Goal: Book appointment/travel/reservation

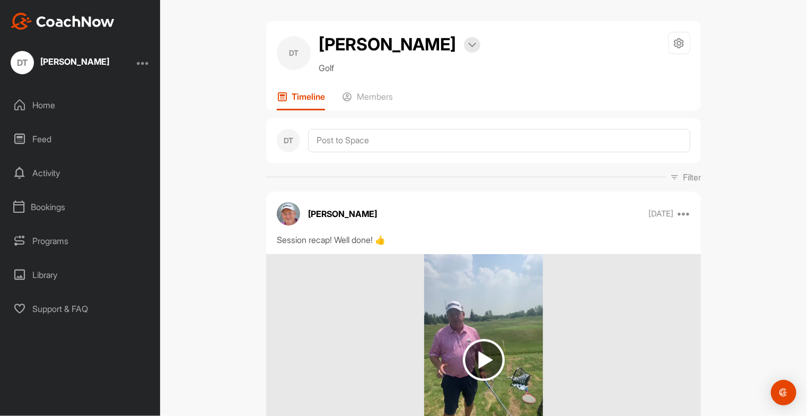
click at [55, 209] on div "Bookings" at bounding box center [81, 207] width 150 height 27
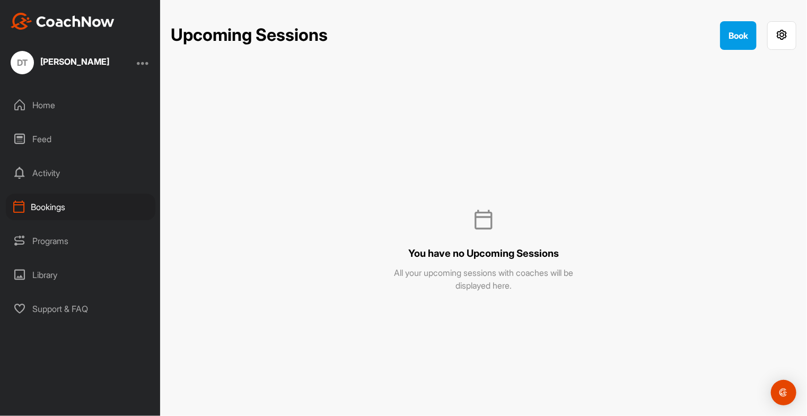
click at [49, 109] on div "Home" at bounding box center [81, 105] width 150 height 27
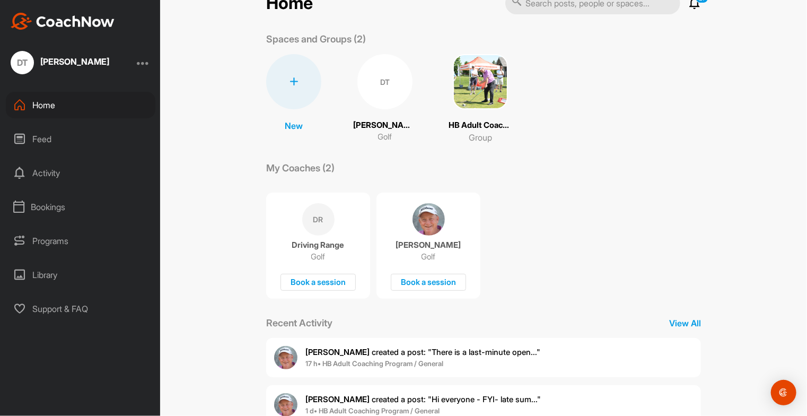
scroll to position [31, 0]
click at [318, 259] on p "Golf" at bounding box center [318, 255] width 14 height 11
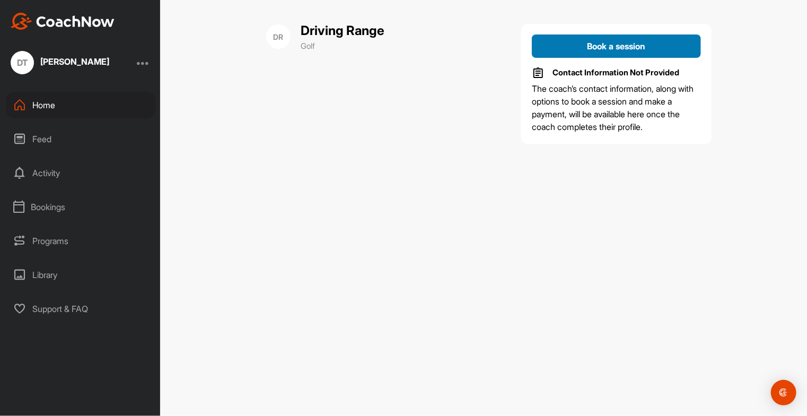
click at [620, 42] on span "Book a session" at bounding box center [617, 46] width 58 height 11
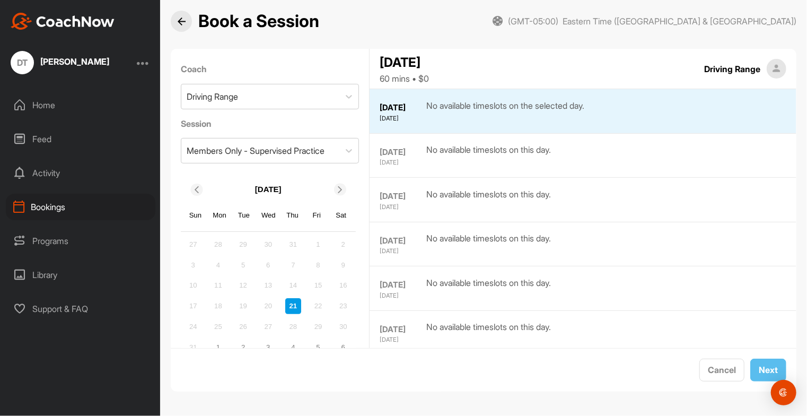
scroll to position [24, 0]
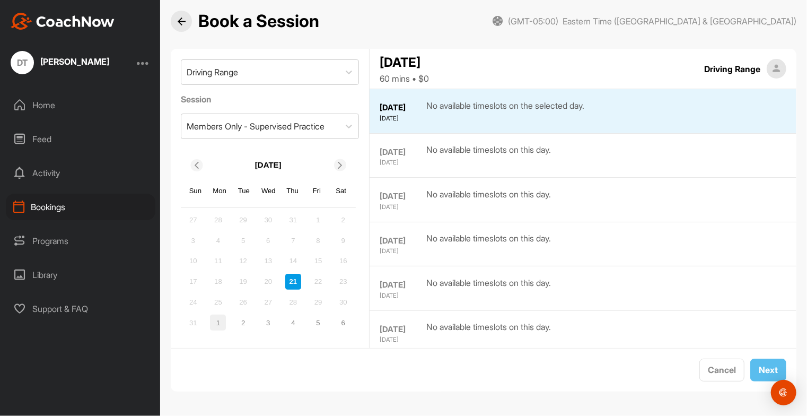
click at [213, 324] on div "1" at bounding box center [218, 323] width 16 height 16
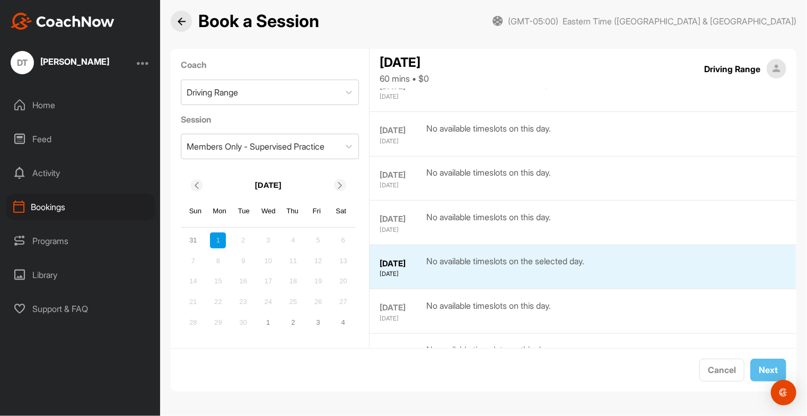
scroll to position [420, 0]
click at [198, 182] on icon at bounding box center [196, 185] width 7 height 7
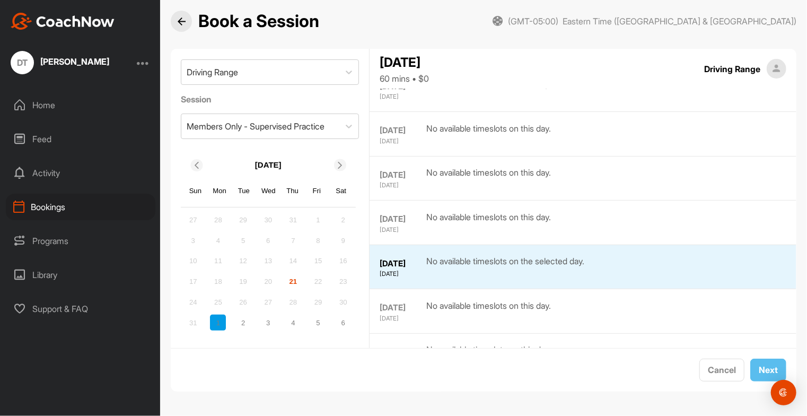
click at [293, 280] on div "21" at bounding box center [293, 282] width 16 height 16
click at [319, 324] on div "5" at bounding box center [318, 323] width 16 height 16
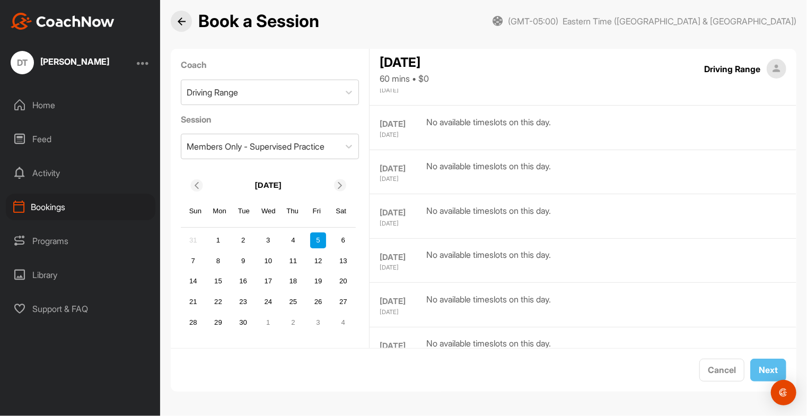
scroll to position [4, 0]
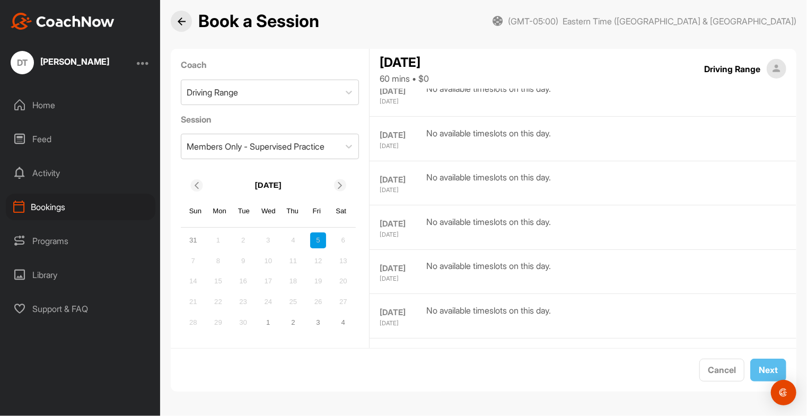
click at [319, 324] on div "3" at bounding box center [318, 323] width 16 height 16
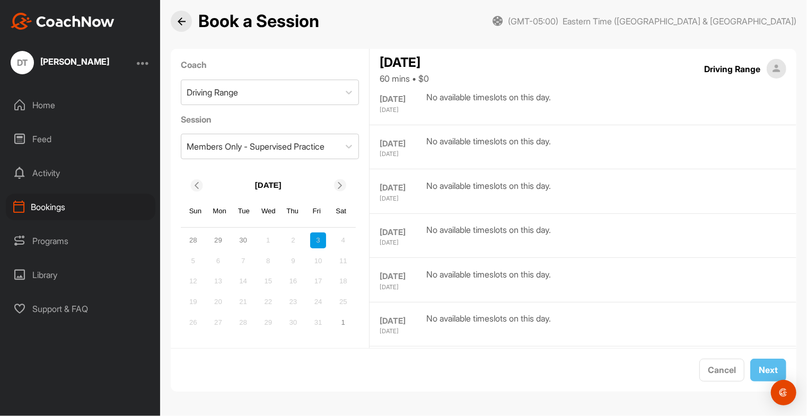
scroll to position [309, 0]
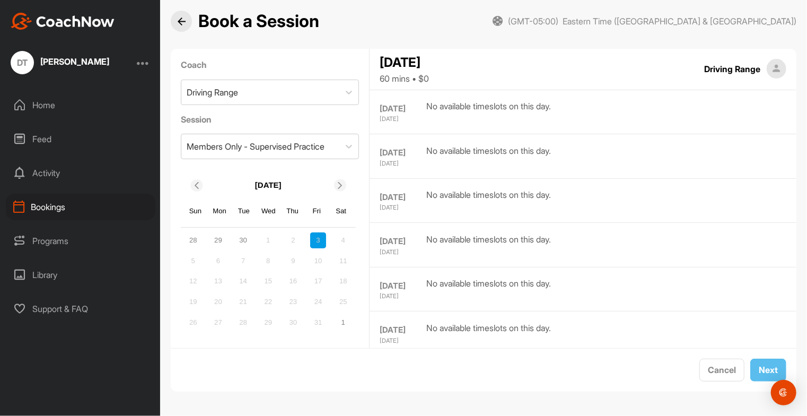
click at [65, 103] on div "Home" at bounding box center [81, 105] width 150 height 27
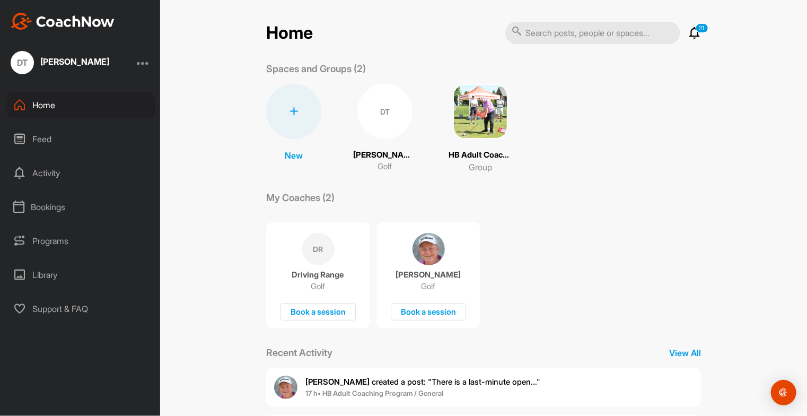
click at [694, 36] on icon at bounding box center [695, 33] width 13 height 13
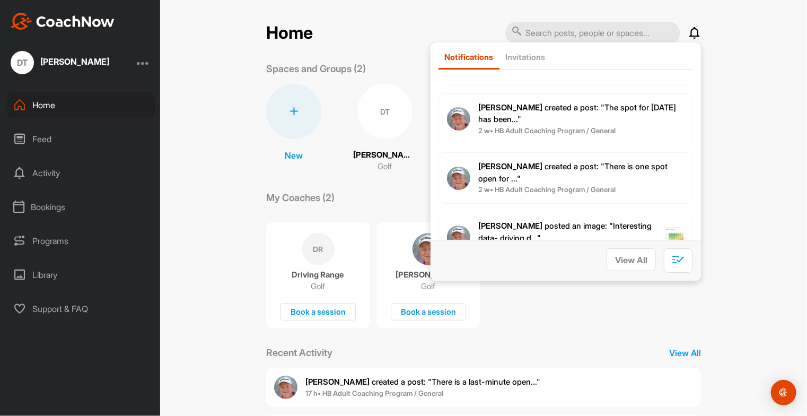
scroll to position [373, 0]
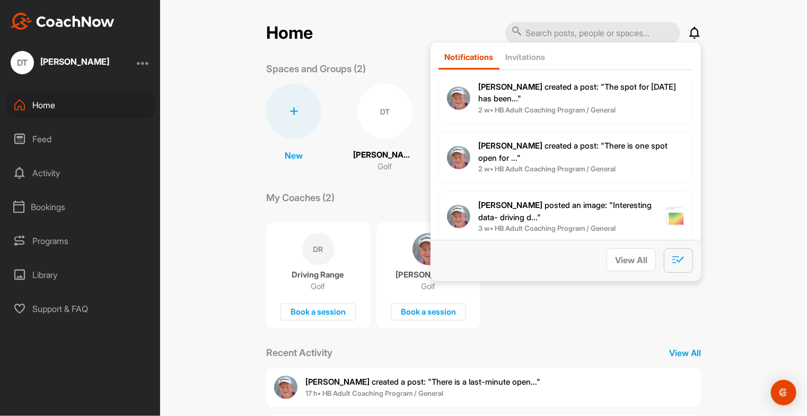
click at [681, 265] on span "button" at bounding box center [679, 261] width 12 height 11
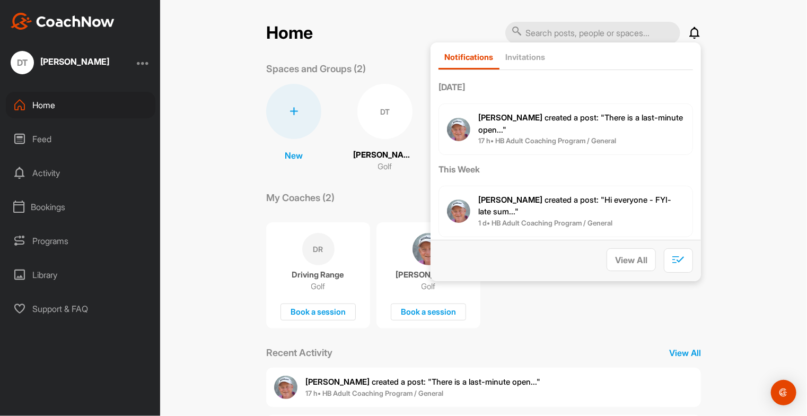
click at [751, 221] on div "Home Notifications Invitations [DATE] [PERSON_NAME] created a post : "There is …" at bounding box center [483, 208] width 647 height 416
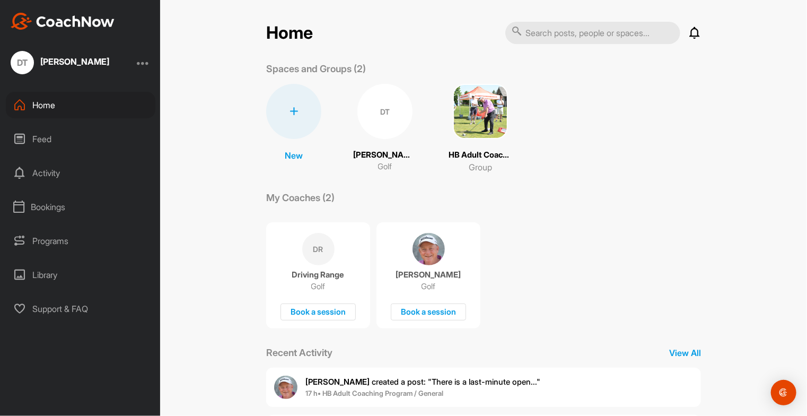
click at [62, 239] on div "Programs" at bounding box center [81, 241] width 150 height 27
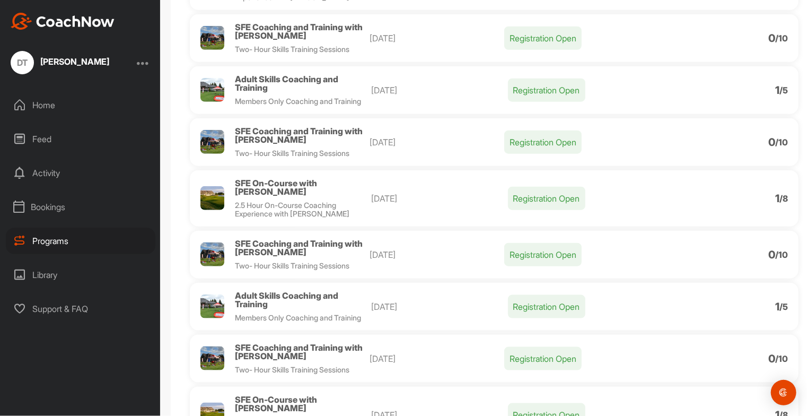
scroll to position [470, 0]
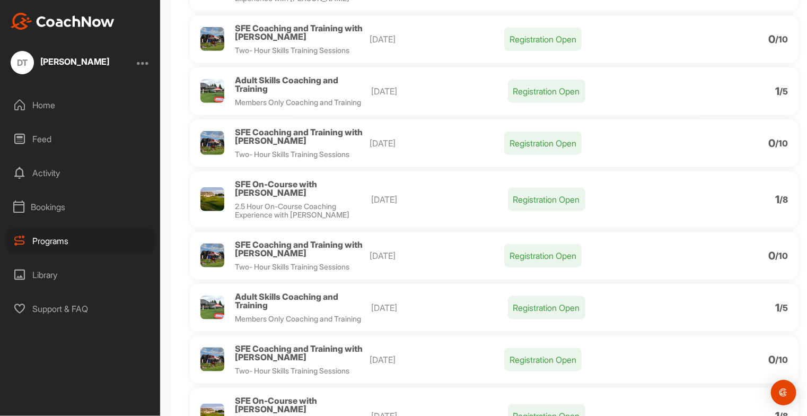
click at [503, 280] on div "SFE Coaching and Training with [PERSON_NAME] Two- Hour Skills Training Sessions…" at bounding box center [494, 256] width 609 height 48
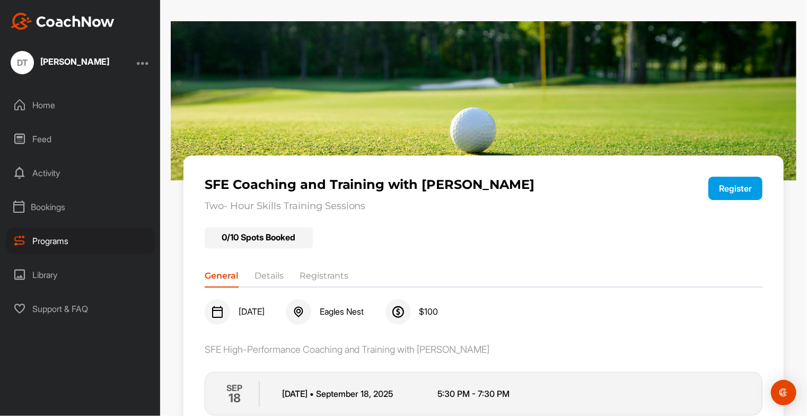
scroll to position [4, 0]
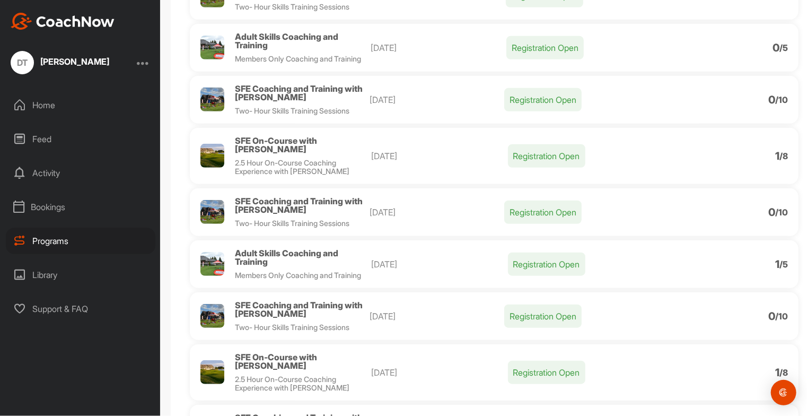
scroll to position [301, 0]
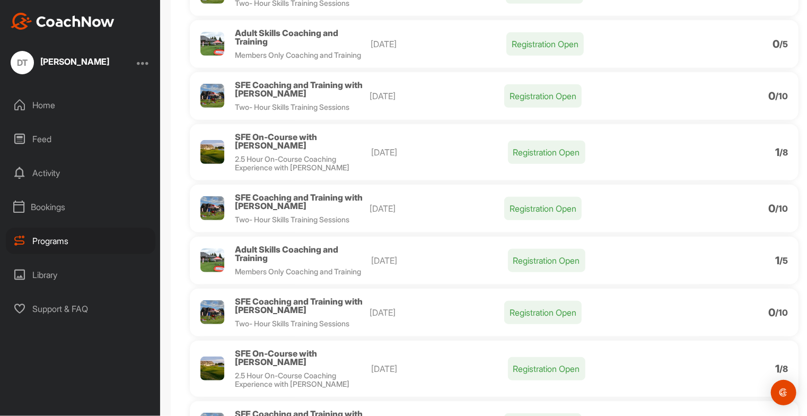
click at [450, 159] on p "[DATE]" at bounding box center [439, 152] width 136 height 13
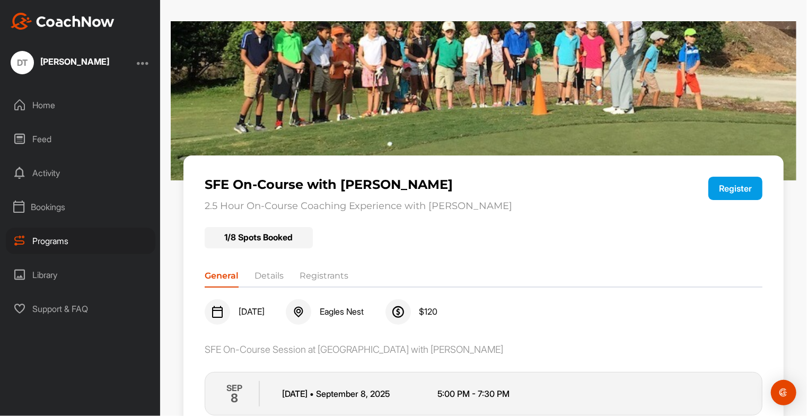
scroll to position [45, 0]
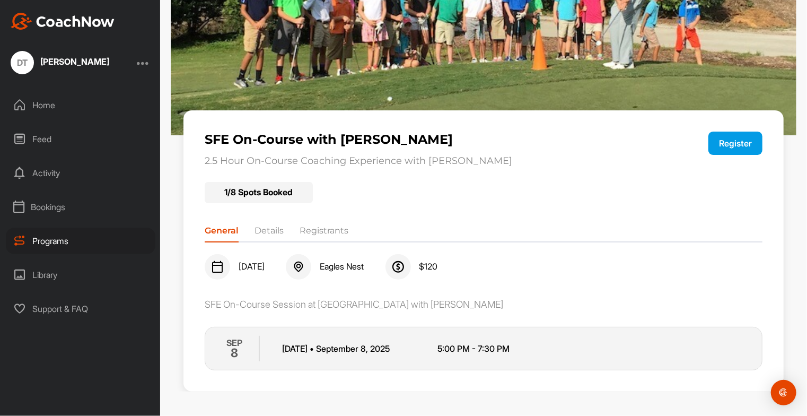
click at [316, 227] on li "Registrants" at bounding box center [324, 232] width 49 height 17
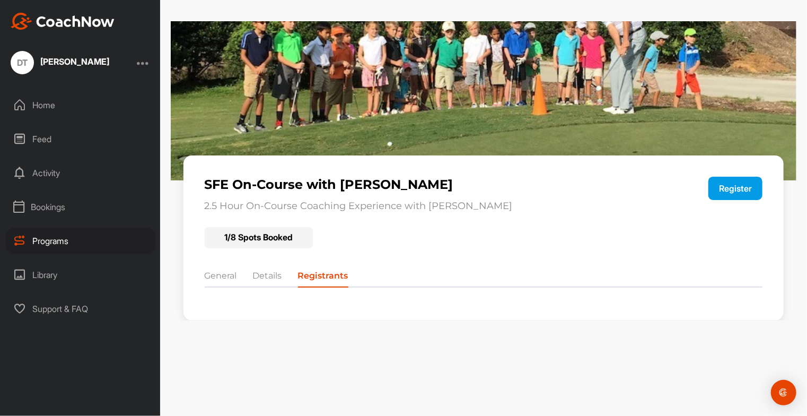
scroll to position [0, 0]
click at [214, 281] on li "General" at bounding box center [221, 278] width 32 height 17
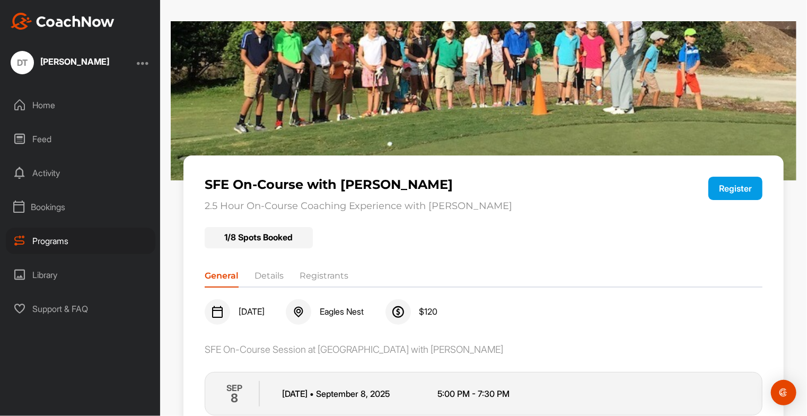
click at [722, 187] on button "Register" at bounding box center [736, 188] width 54 height 23
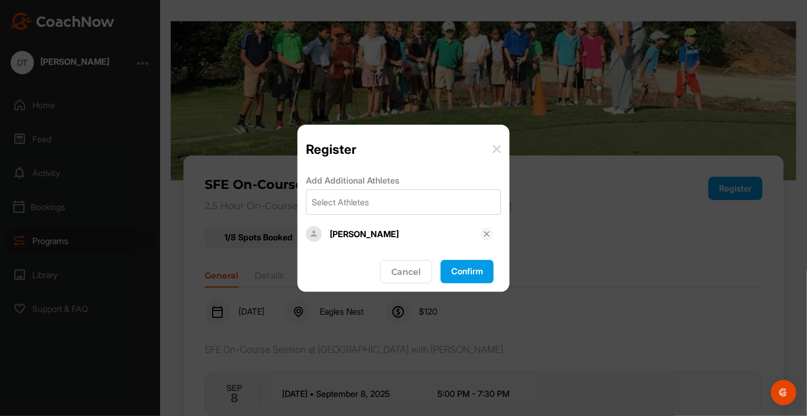
click at [376, 236] on div "[PERSON_NAME]" at bounding box center [405, 234] width 151 height 13
click at [364, 193] on div "Select Athletes" at bounding box center [404, 202] width 194 height 24
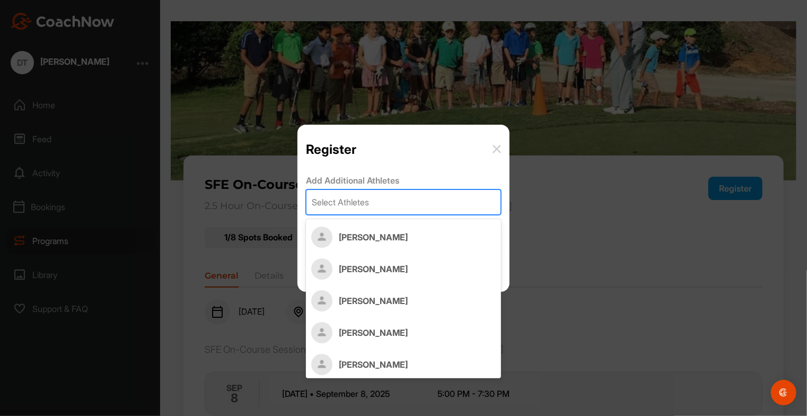
click at [446, 164] on div "Add Additional Athletes option undefined focused, 1 of 20. 20 results available…" at bounding box center [404, 209] width 212 height 91
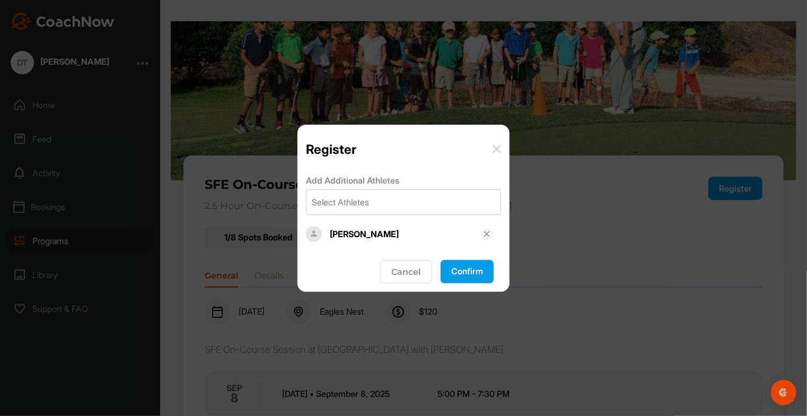
click at [471, 272] on button "Confirm" at bounding box center [467, 271] width 53 height 23
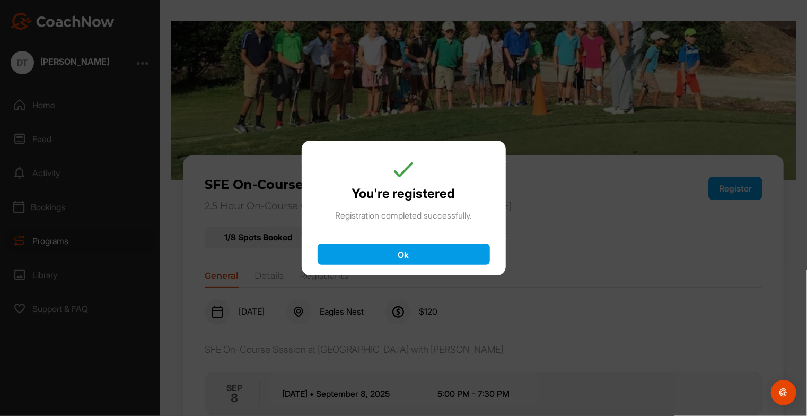
click at [444, 250] on button "Ok" at bounding box center [404, 254] width 172 height 21
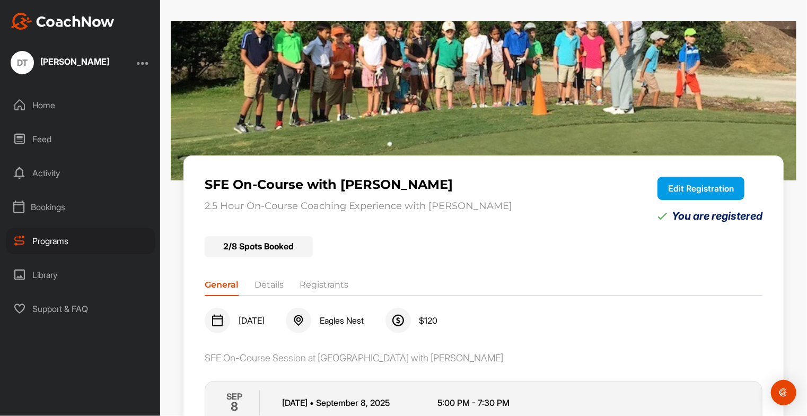
click at [53, 238] on div "Programs" at bounding box center [81, 241] width 150 height 27
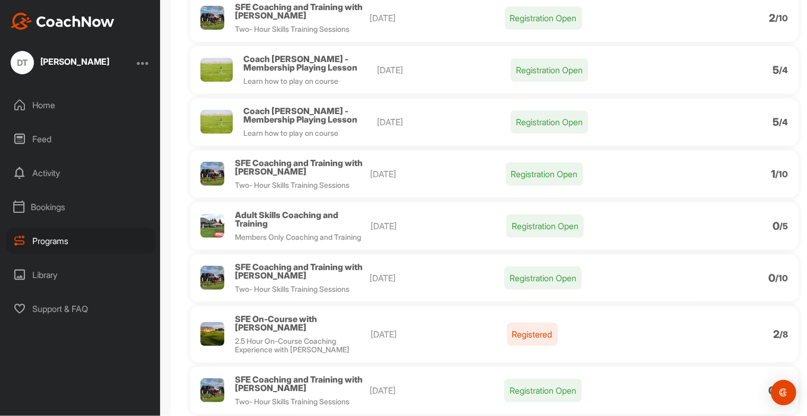
scroll to position [142, 0]
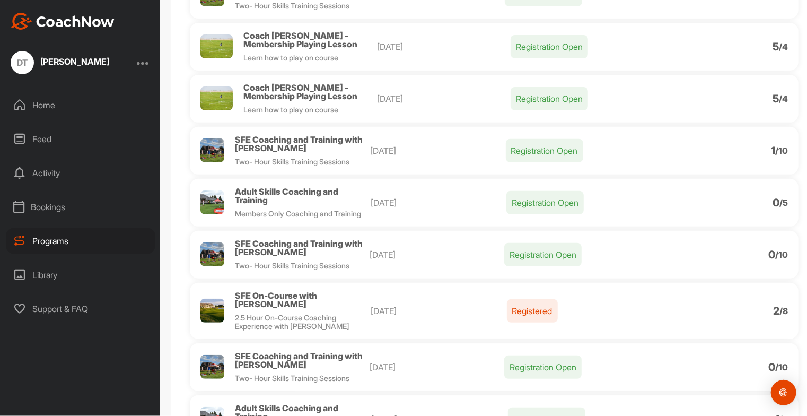
click at [297, 155] on div "SFE Coaching and Training with Henry Brunton Two- Hour Skills Training Sessions" at bounding box center [302, 150] width 135 height 31
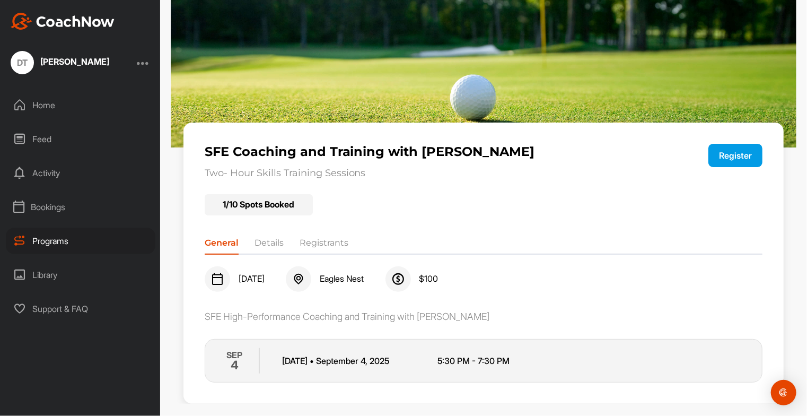
scroll to position [45, 0]
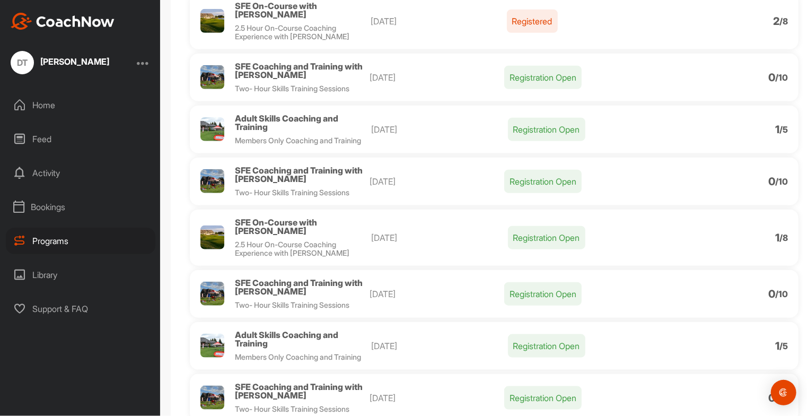
scroll to position [430, 0]
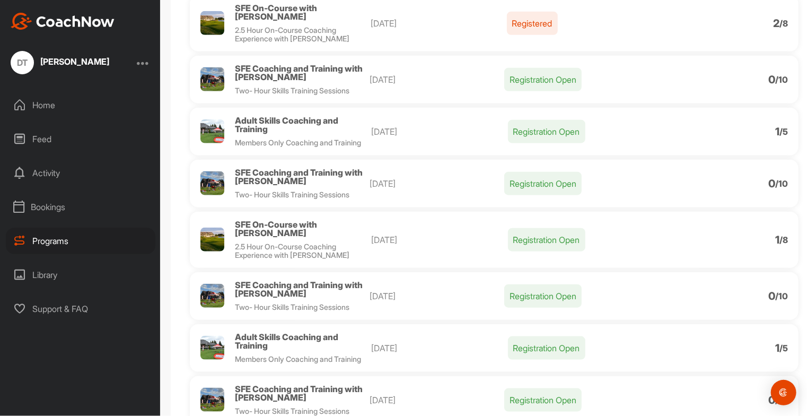
click at [40, 198] on div "Bookings" at bounding box center [81, 207] width 150 height 27
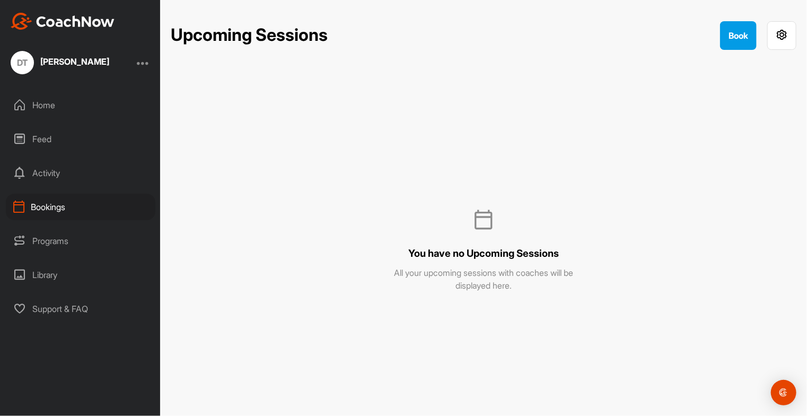
click at [45, 207] on div "Bookings" at bounding box center [81, 207] width 150 height 27
click at [48, 108] on div "Home" at bounding box center [81, 105] width 150 height 27
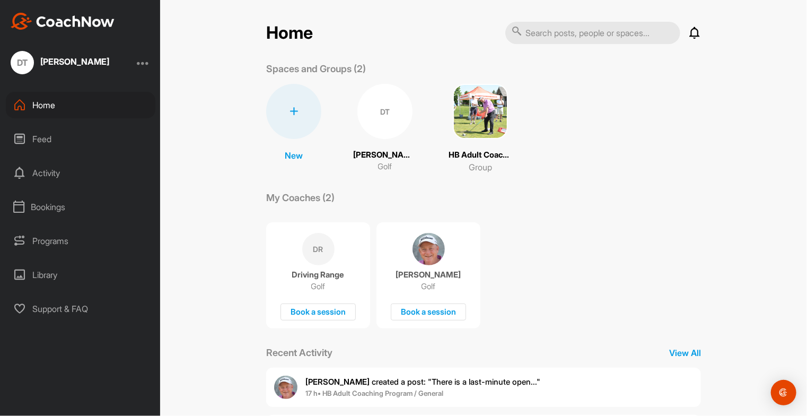
click at [147, 62] on div at bounding box center [143, 62] width 13 height 13
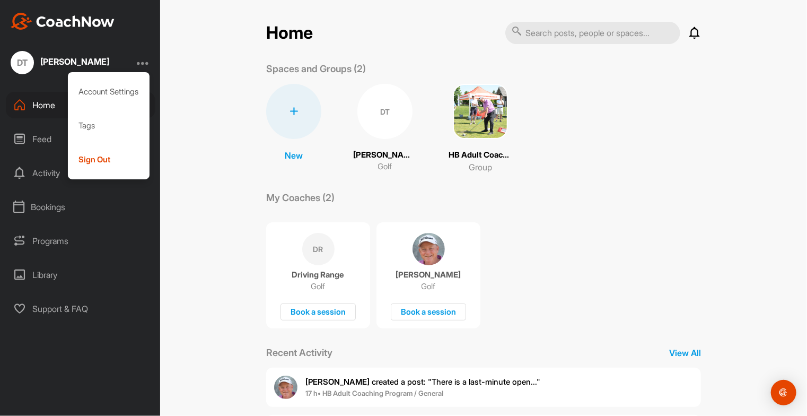
click at [204, 43] on div "Home Notifications Invitations [DATE] [PERSON_NAME] created a post : "There is …" at bounding box center [483, 208] width 647 height 416
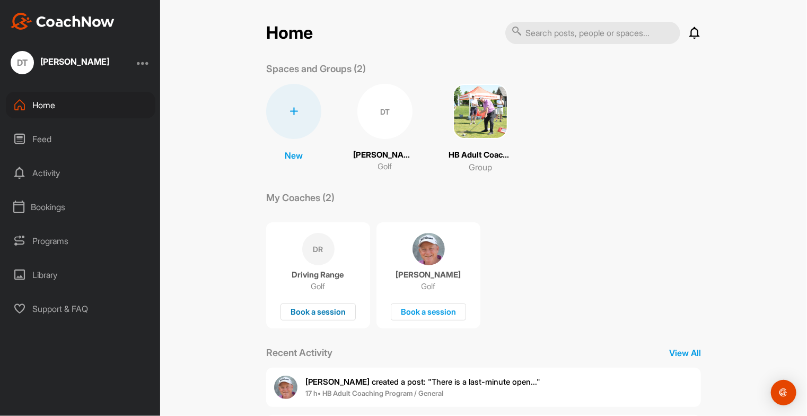
click at [330, 307] on div "Book a session" at bounding box center [318, 312] width 75 height 18
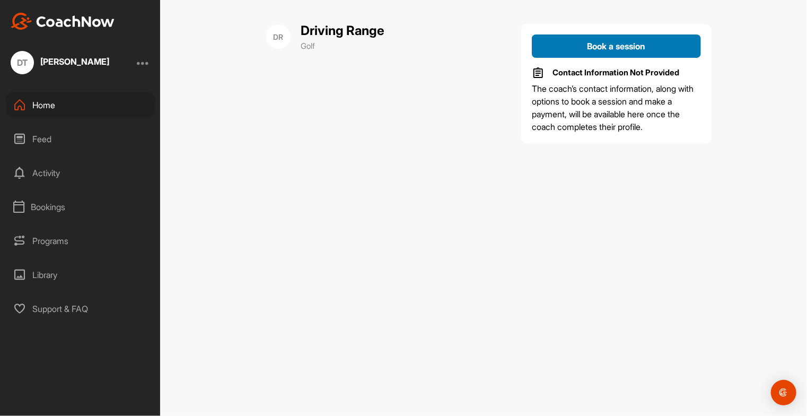
click at [615, 44] on span "Book a session" at bounding box center [617, 46] width 58 height 11
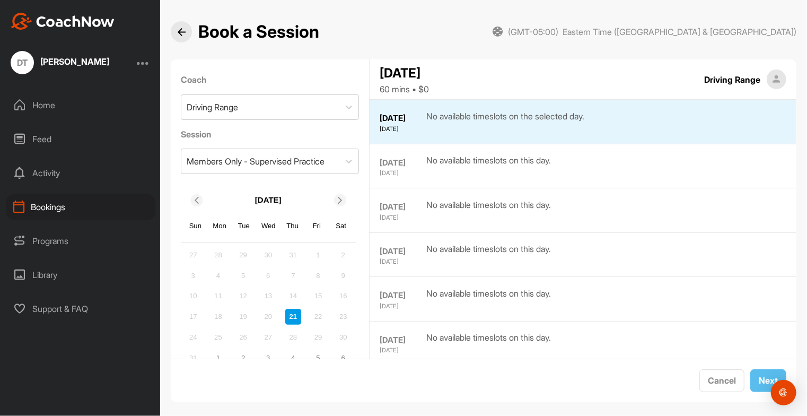
scroll to position [11, 0]
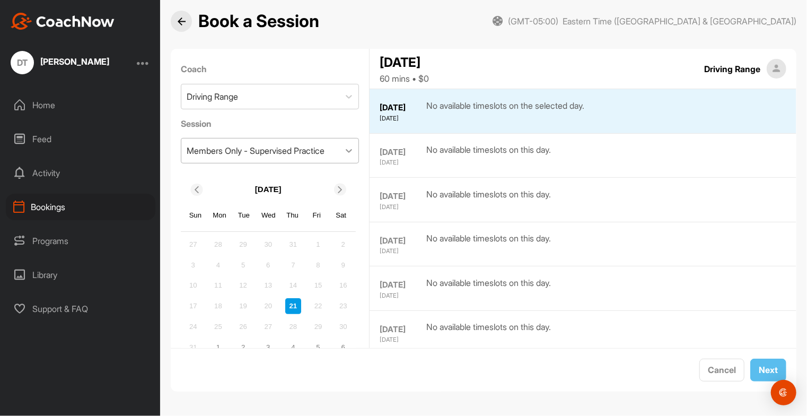
click at [344, 147] on icon at bounding box center [349, 150] width 11 height 11
click at [336, 62] on div "Coach Driving Range" at bounding box center [270, 86] width 179 height 54
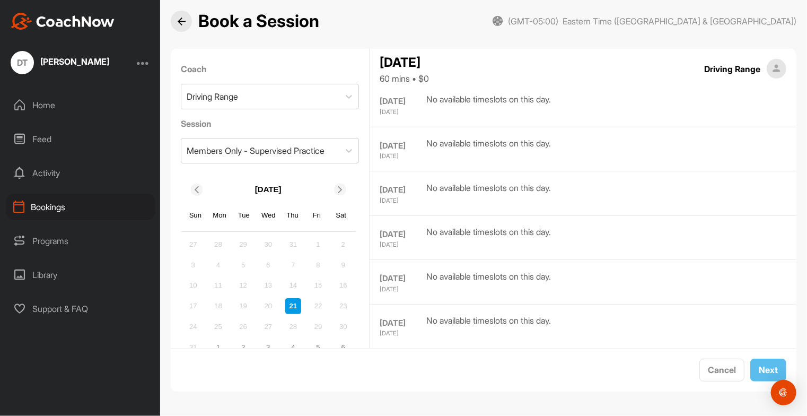
scroll to position [1112, 0]
click at [337, 193] on div at bounding box center [340, 190] width 12 height 12
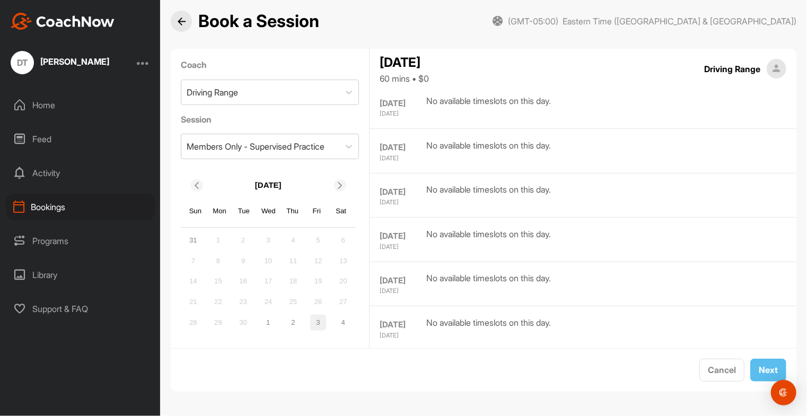
click at [312, 327] on div "3" at bounding box center [318, 323] width 16 height 16
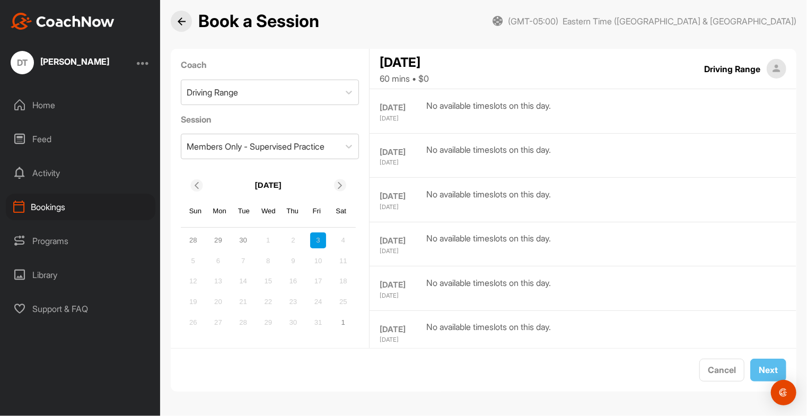
scroll to position [0, 0]
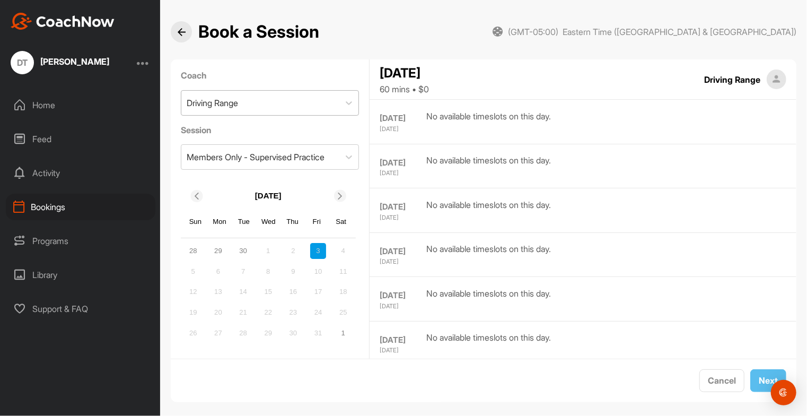
click at [226, 108] on div "Driving Range" at bounding box center [212, 103] width 51 height 13
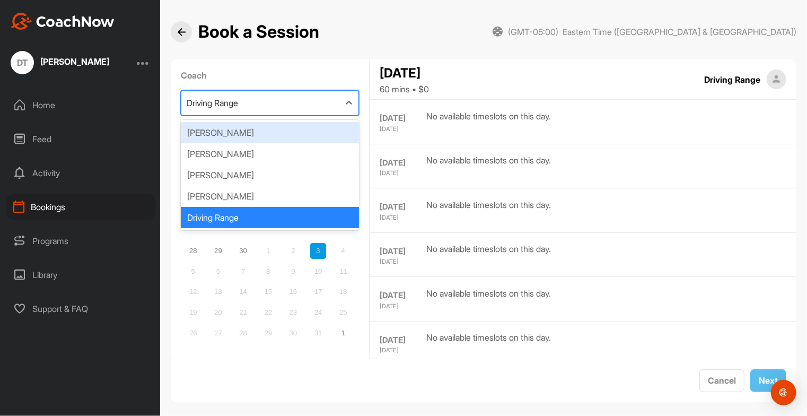
click at [231, 127] on div "[PERSON_NAME]" at bounding box center [270, 132] width 179 height 21
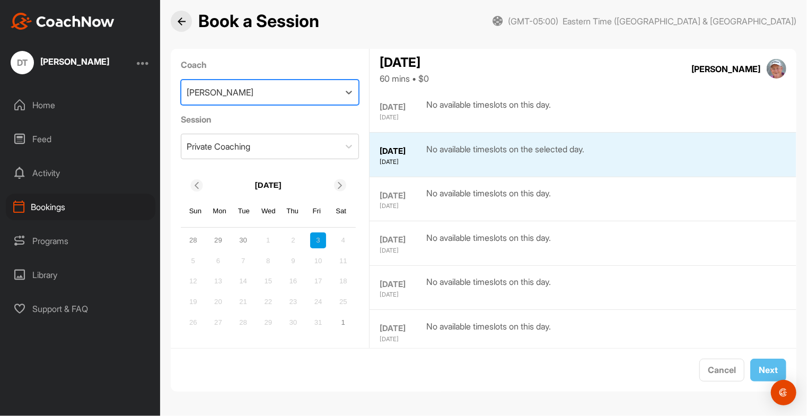
scroll to position [844, 0]
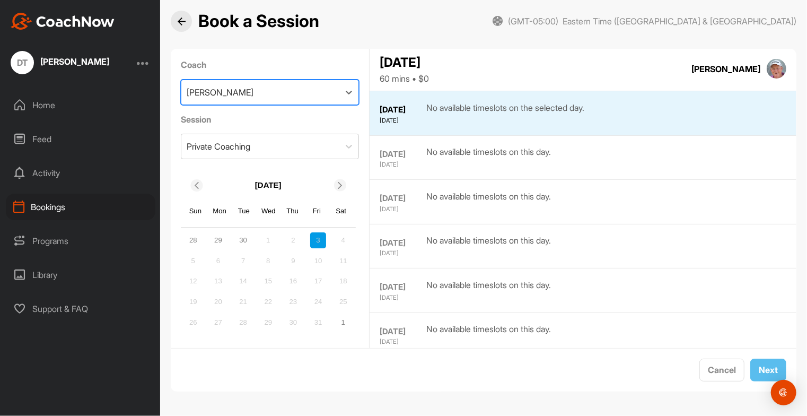
click at [195, 183] on icon at bounding box center [196, 185] width 7 height 7
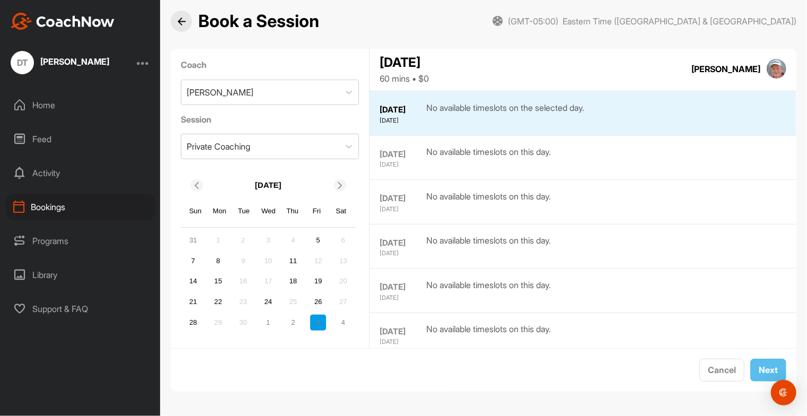
click at [195, 183] on icon at bounding box center [196, 185] width 7 height 7
click at [341, 189] on div at bounding box center [340, 185] width 12 height 12
click at [312, 239] on div "5" at bounding box center [318, 240] width 16 height 16
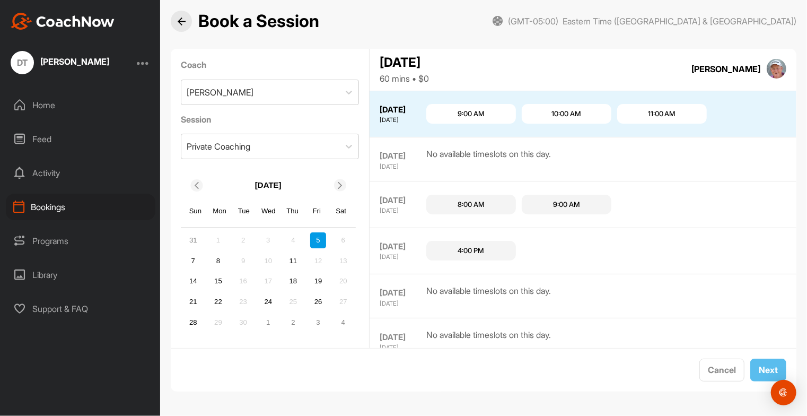
scroll to position [751, 0]
click at [289, 259] on div "11" at bounding box center [293, 261] width 16 height 16
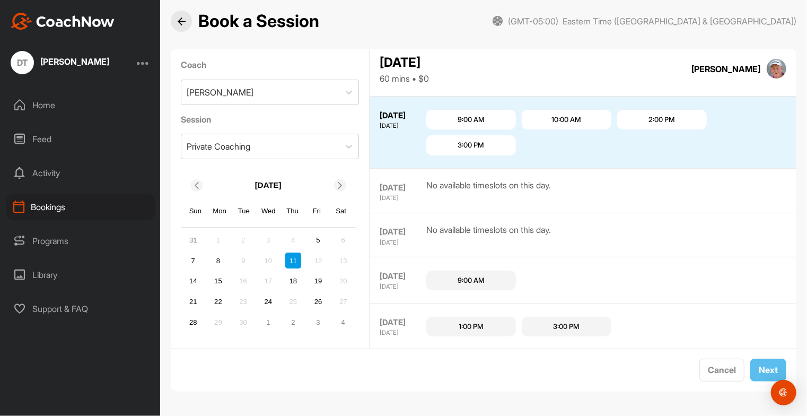
scroll to position [713, 0]
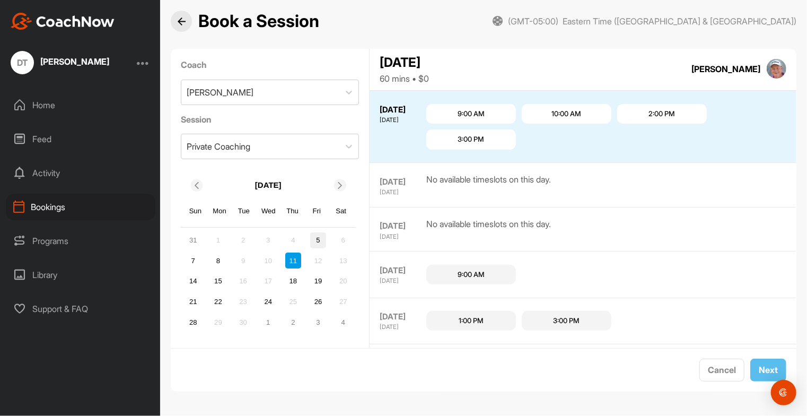
click at [314, 239] on div "5" at bounding box center [318, 240] width 16 height 16
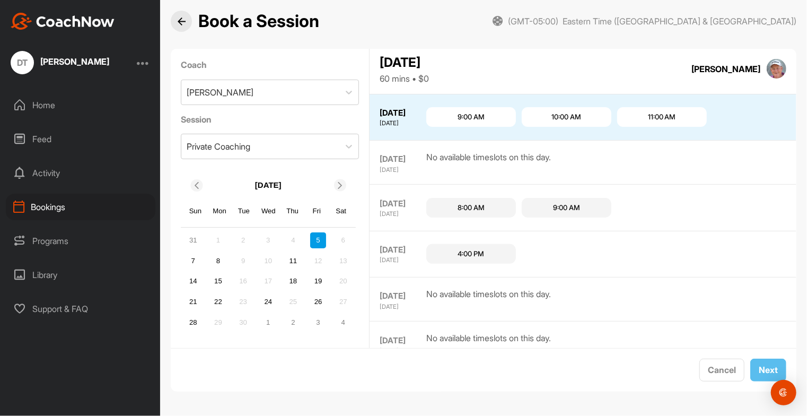
scroll to position [751, 0]
click at [474, 110] on div "9:00 AM" at bounding box center [471, 114] width 27 height 11
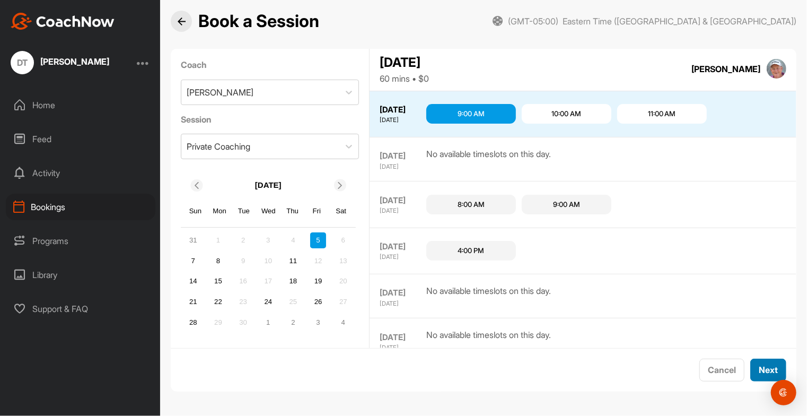
click at [758, 364] on button "Next" at bounding box center [769, 370] width 36 height 23
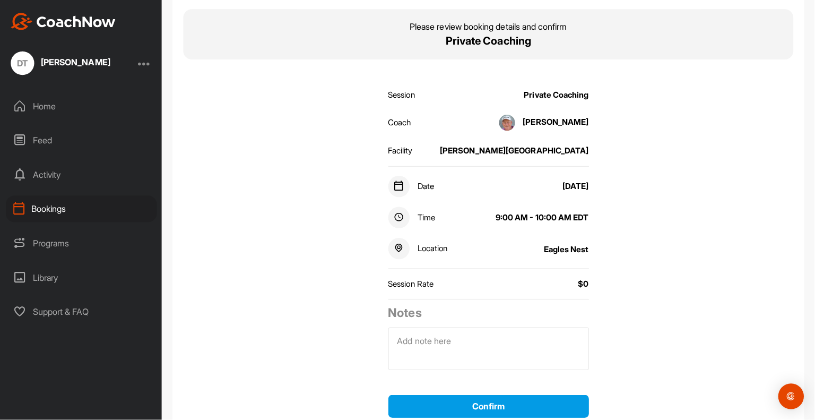
scroll to position [70, 0]
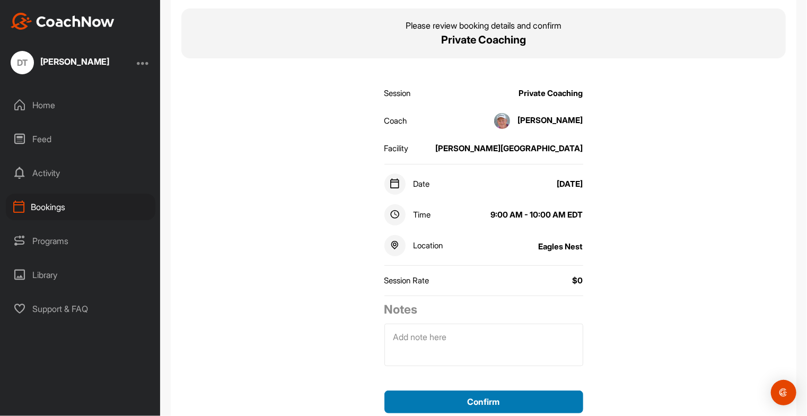
click at [486, 404] on button "Confirm" at bounding box center [484, 401] width 199 height 23
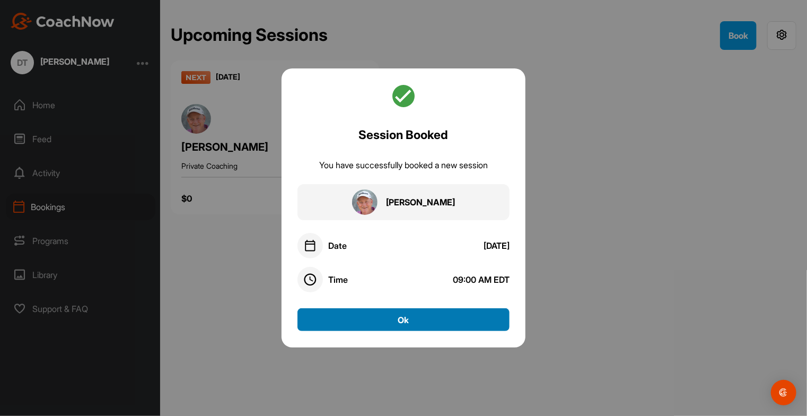
click at [469, 318] on button "Ok" at bounding box center [404, 319] width 212 height 23
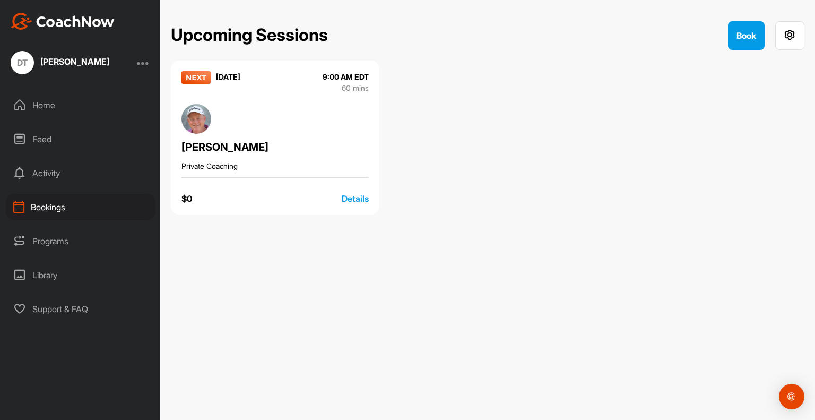
click at [64, 107] on div "Home" at bounding box center [81, 105] width 150 height 27
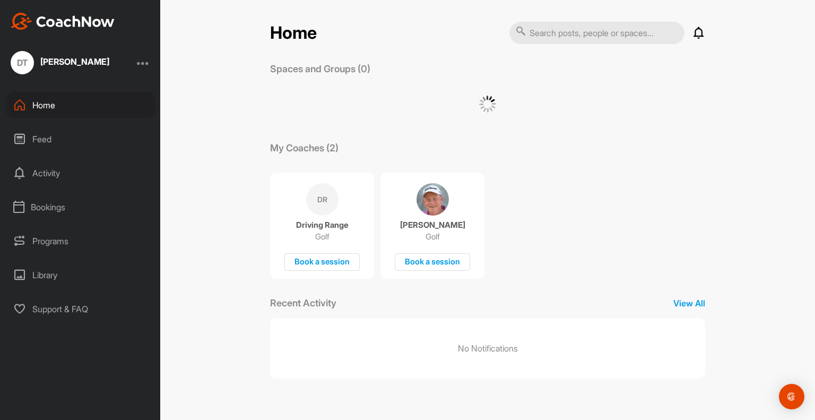
click at [49, 146] on div "Feed" at bounding box center [81, 139] width 150 height 27
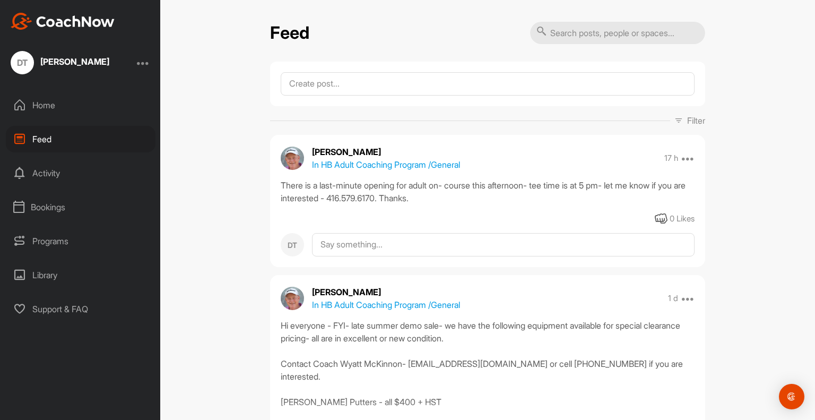
click at [44, 269] on div "Library" at bounding box center [81, 275] width 150 height 27
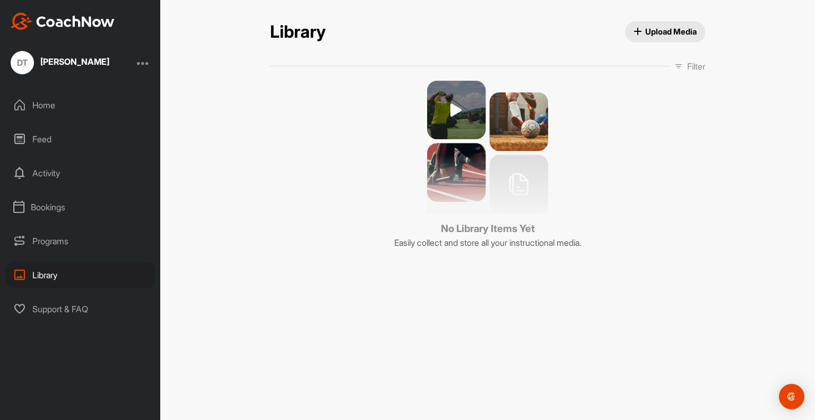
click at [679, 28] on span "Upload Media" at bounding box center [665, 31] width 64 height 11
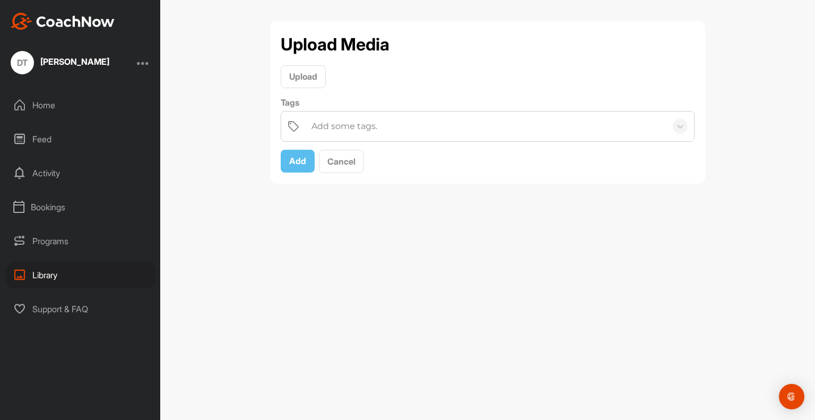
click at [63, 108] on div "Home" at bounding box center [81, 105] width 150 height 27
